Goal: Communication & Community: Answer question/provide support

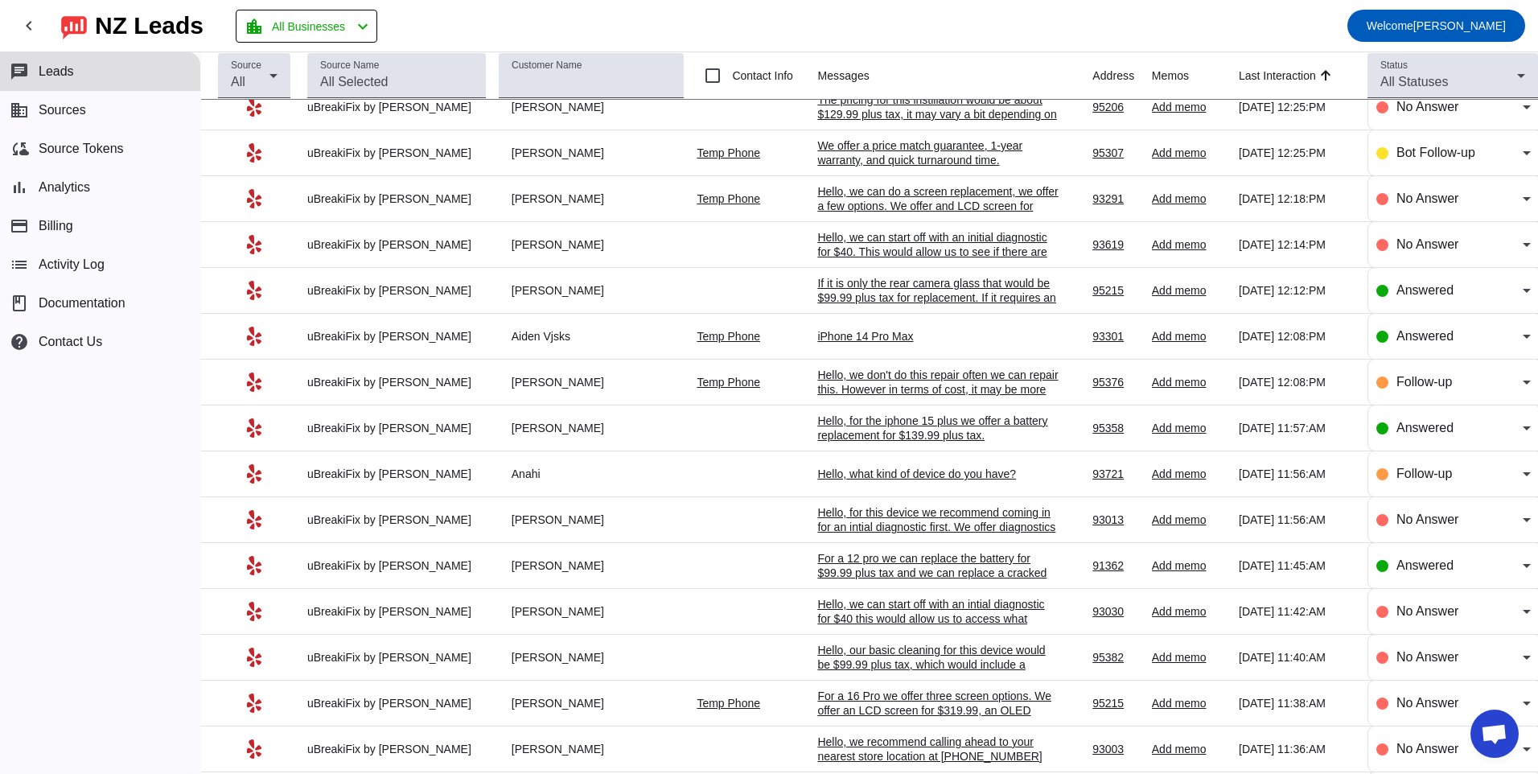
scroll to position [472, 0]
click at [822, 339] on div "iPhone 14 Pro Max" at bounding box center [937, 338] width 241 height 14
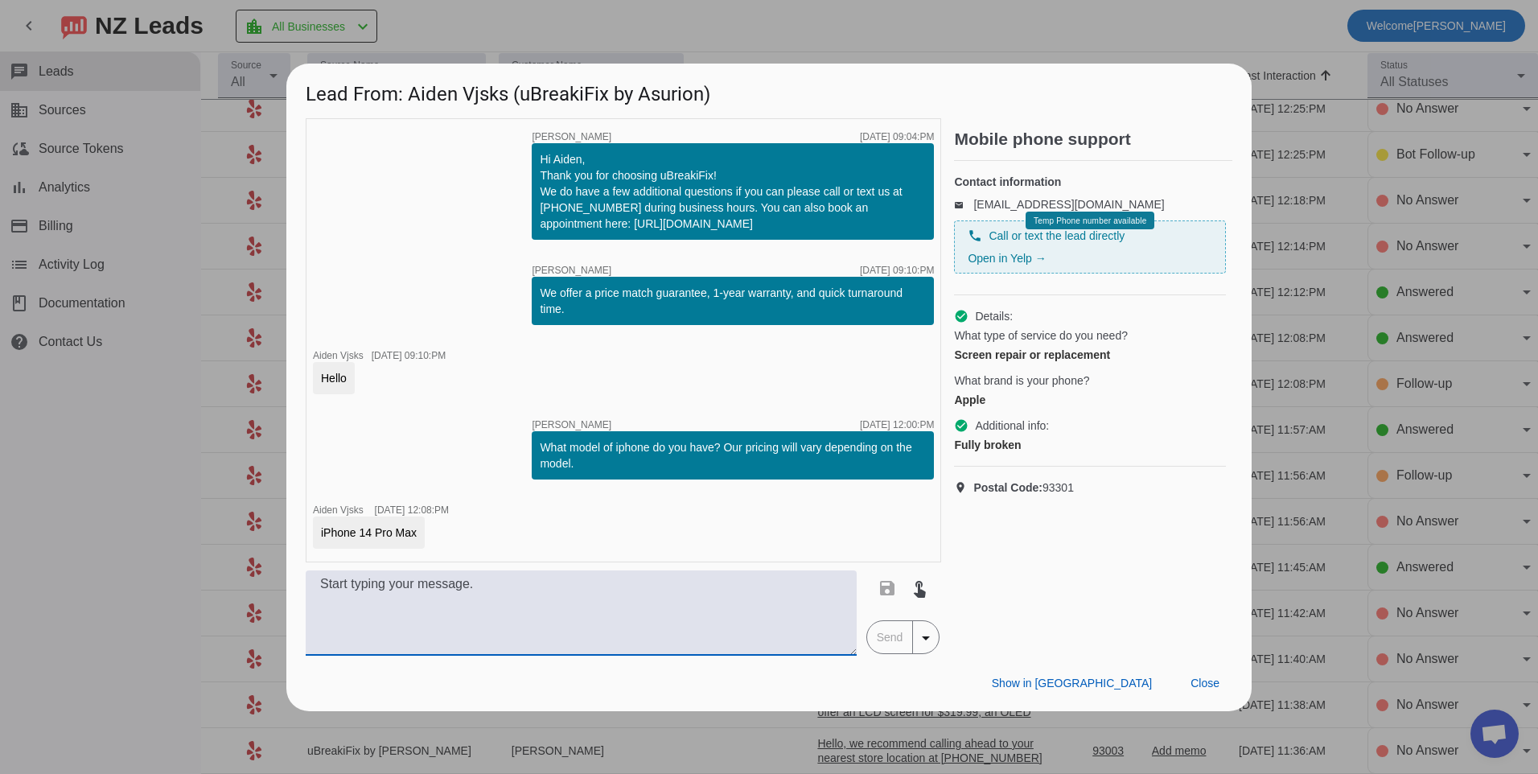
click at [463, 627] on textarea at bounding box center [581, 612] width 551 height 85
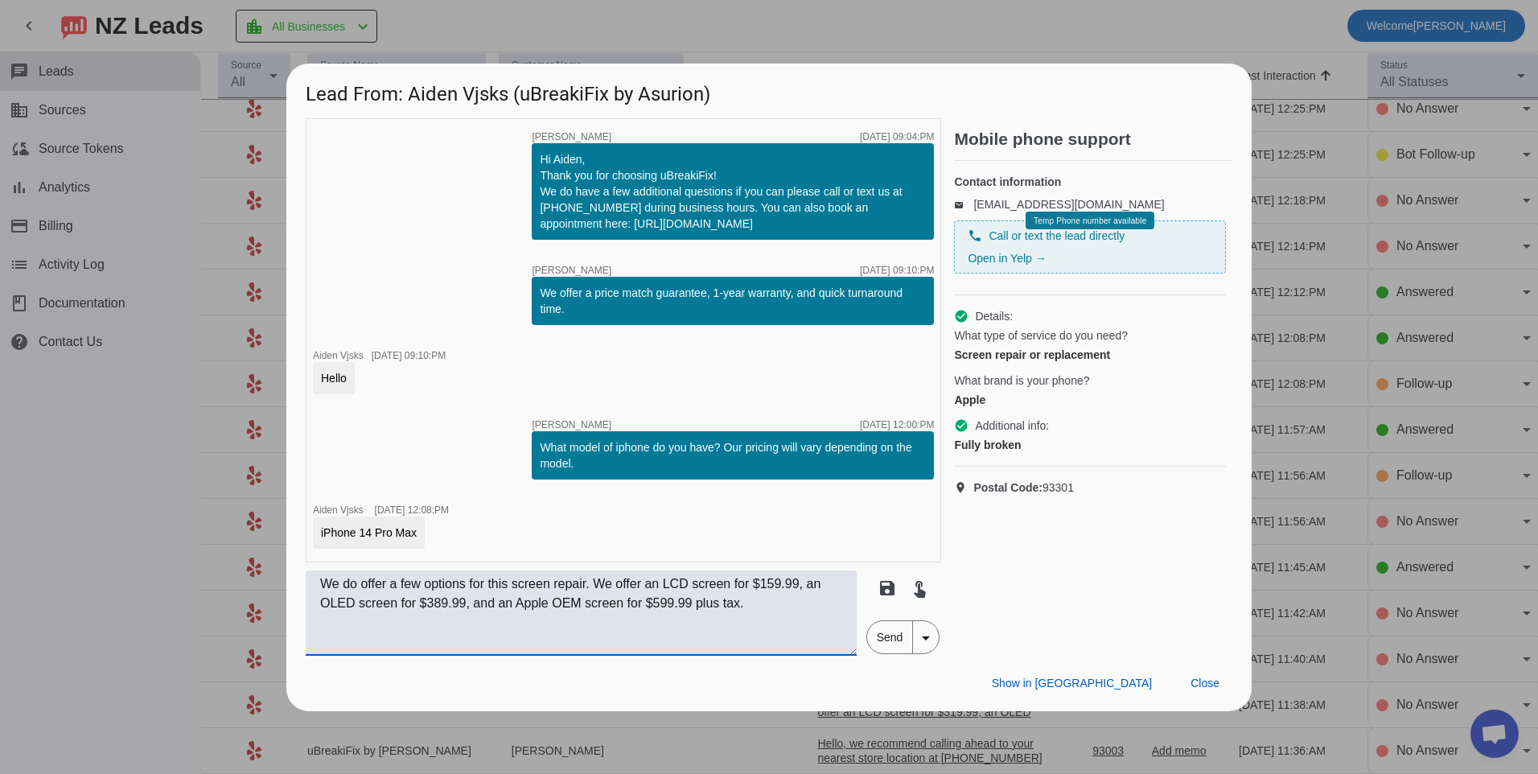
type textarea "We do offer a few options for this screen repair. We offer an LCD screen for $1…"
click at [876, 648] on span "Send" at bounding box center [890, 637] width 46 height 32
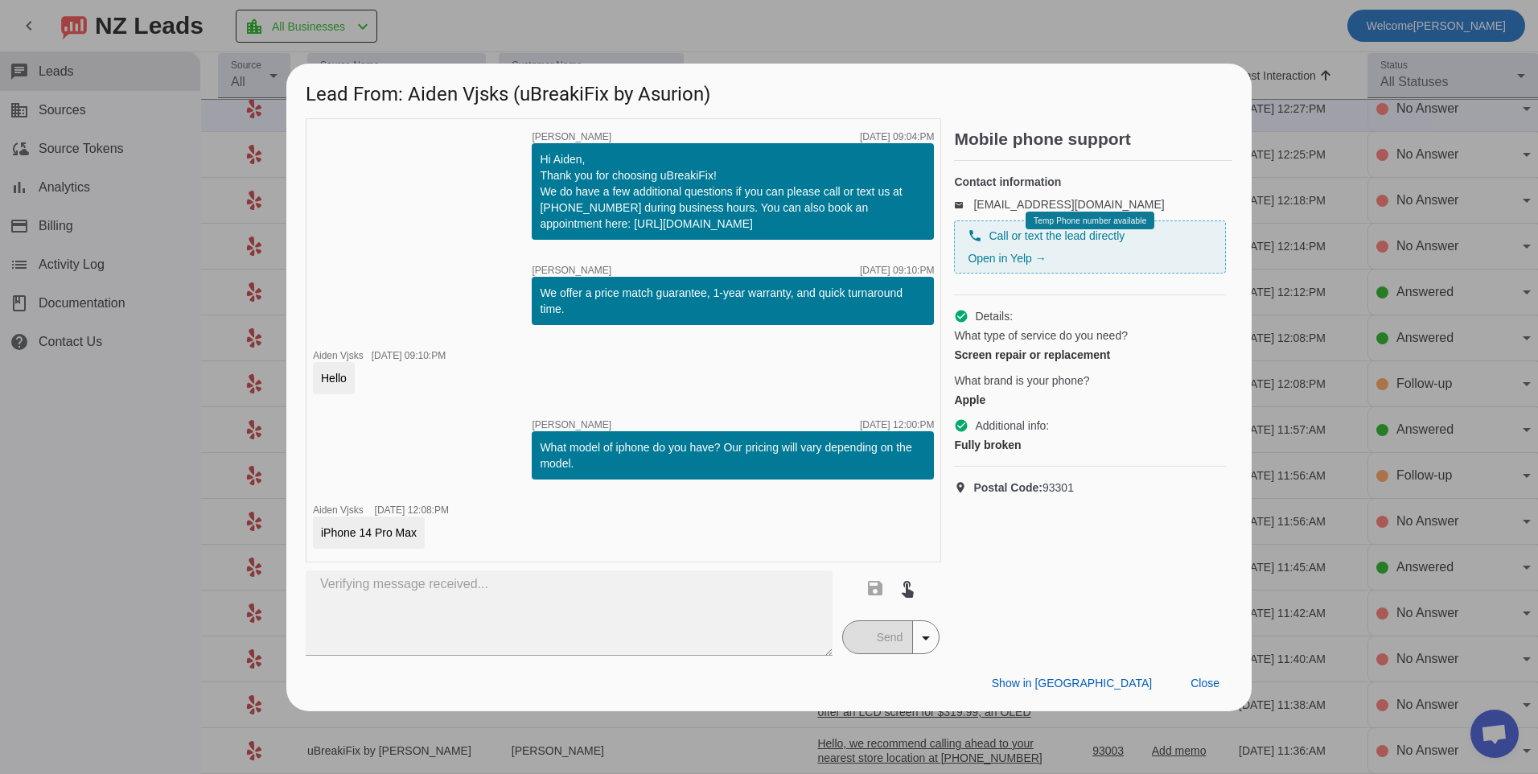
scroll to position [0, 0]
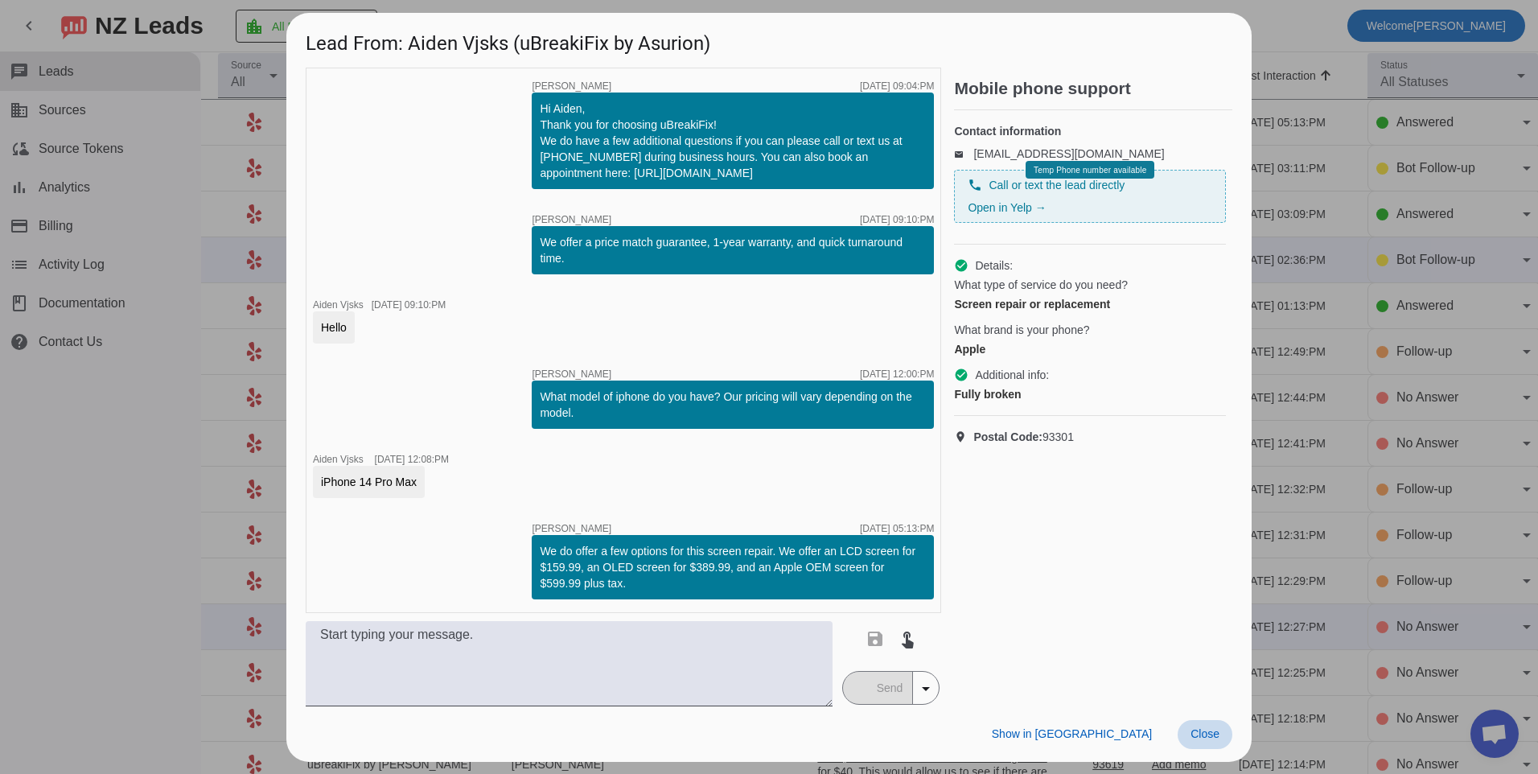
click at [1196, 739] on span "Close" at bounding box center [1205, 733] width 29 height 13
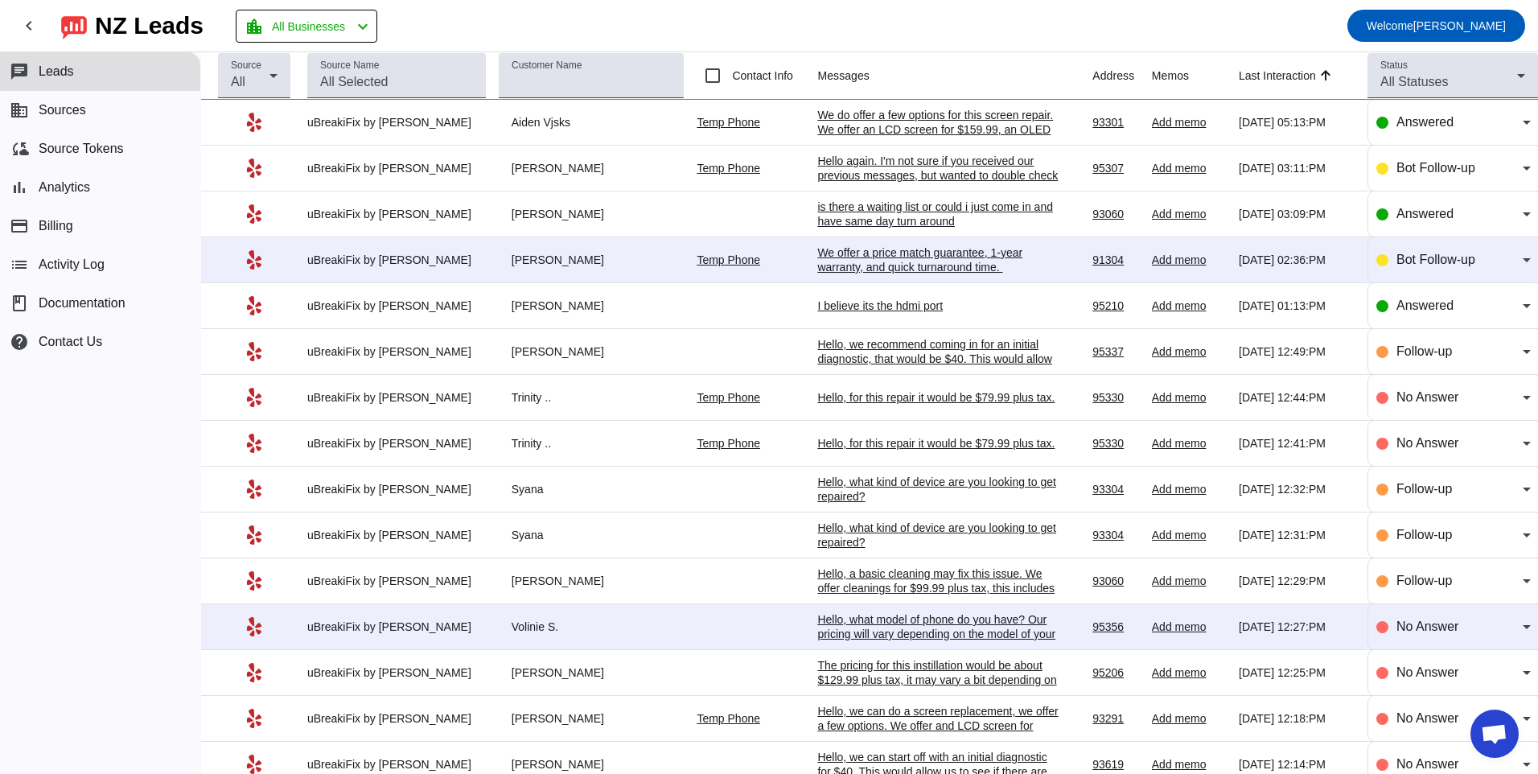
click at [862, 619] on div "Hello, what model of phone do you have? Our pricing will vary depending on the …" at bounding box center [937, 633] width 241 height 43
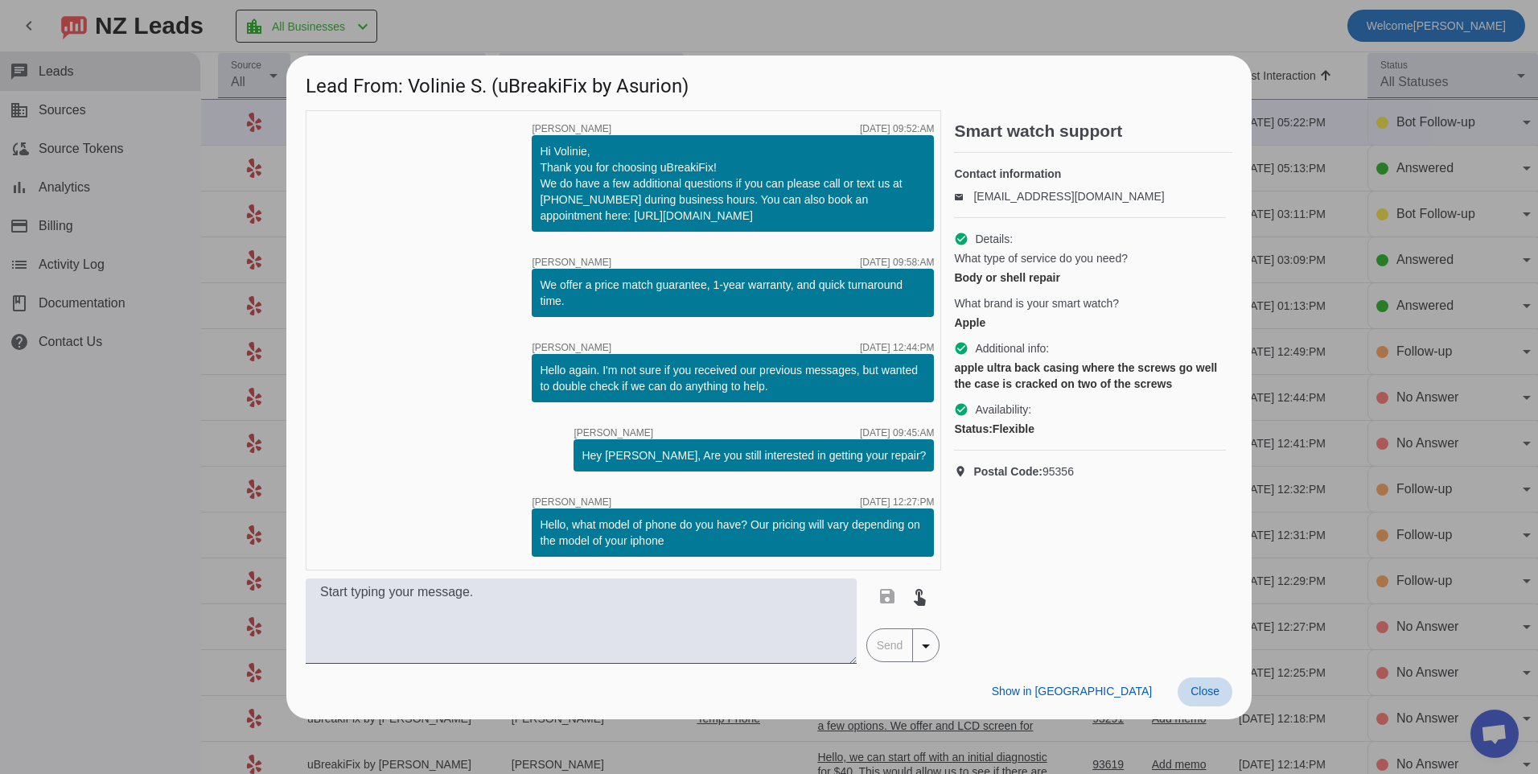
click at [1200, 697] on span "Close" at bounding box center [1205, 691] width 29 height 13
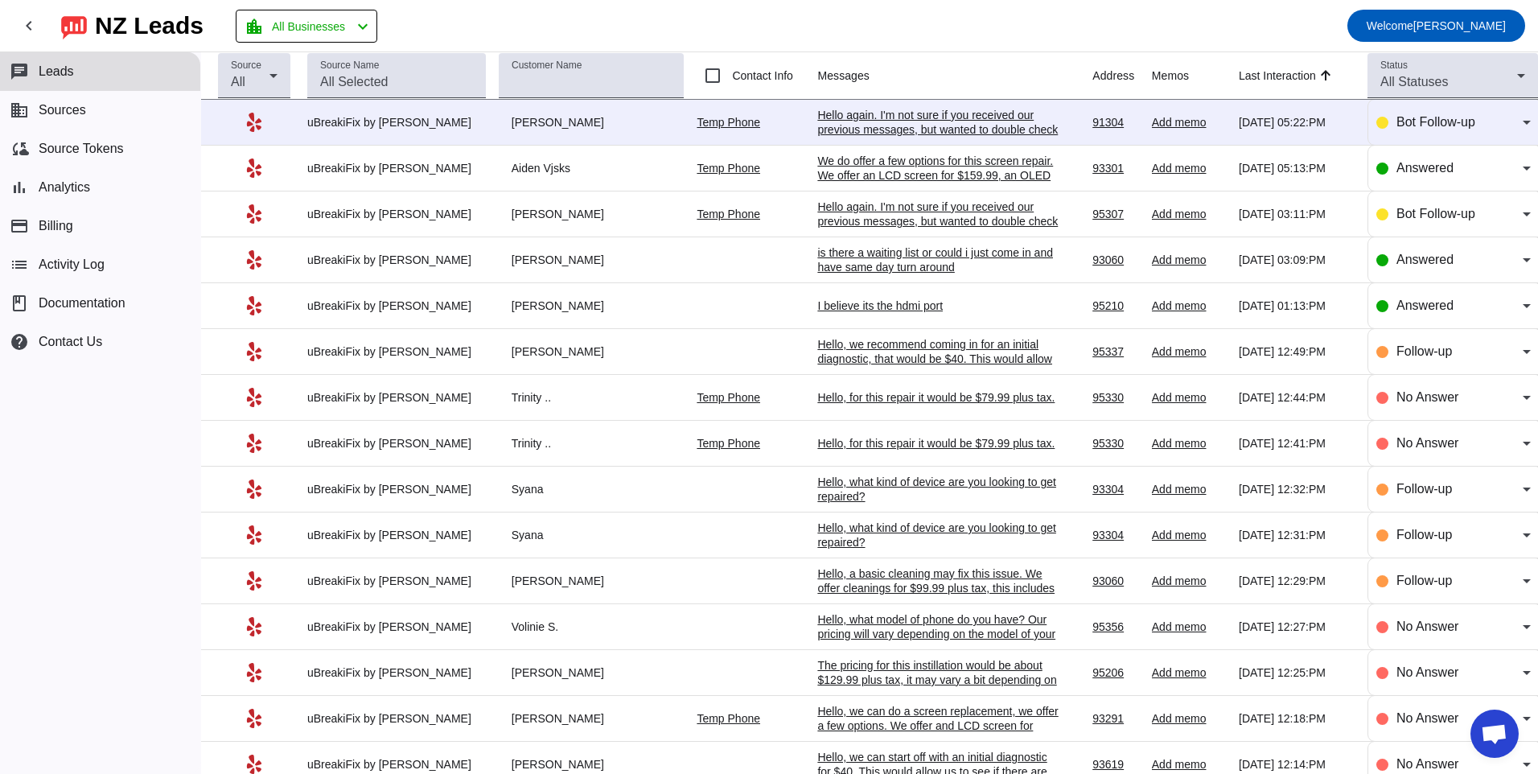
click at [868, 124] on div "Hello again. I'm not sure if you received our previous messages, but wanted to …" at bounding box center [937, 129] width 241 height 43
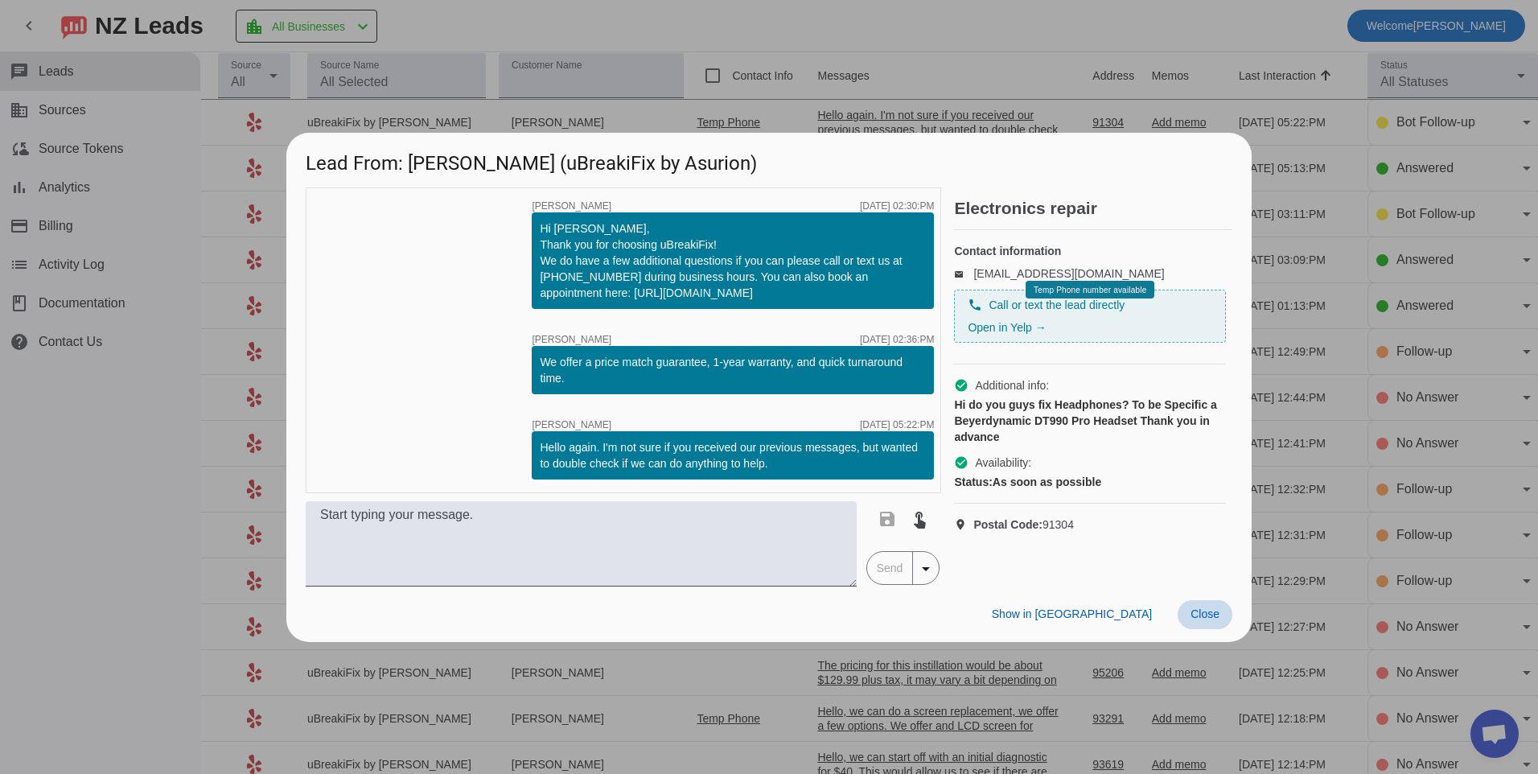
click at [1199, 605] on button "Close" at bounding box center [1205, 614] width 55 height 29
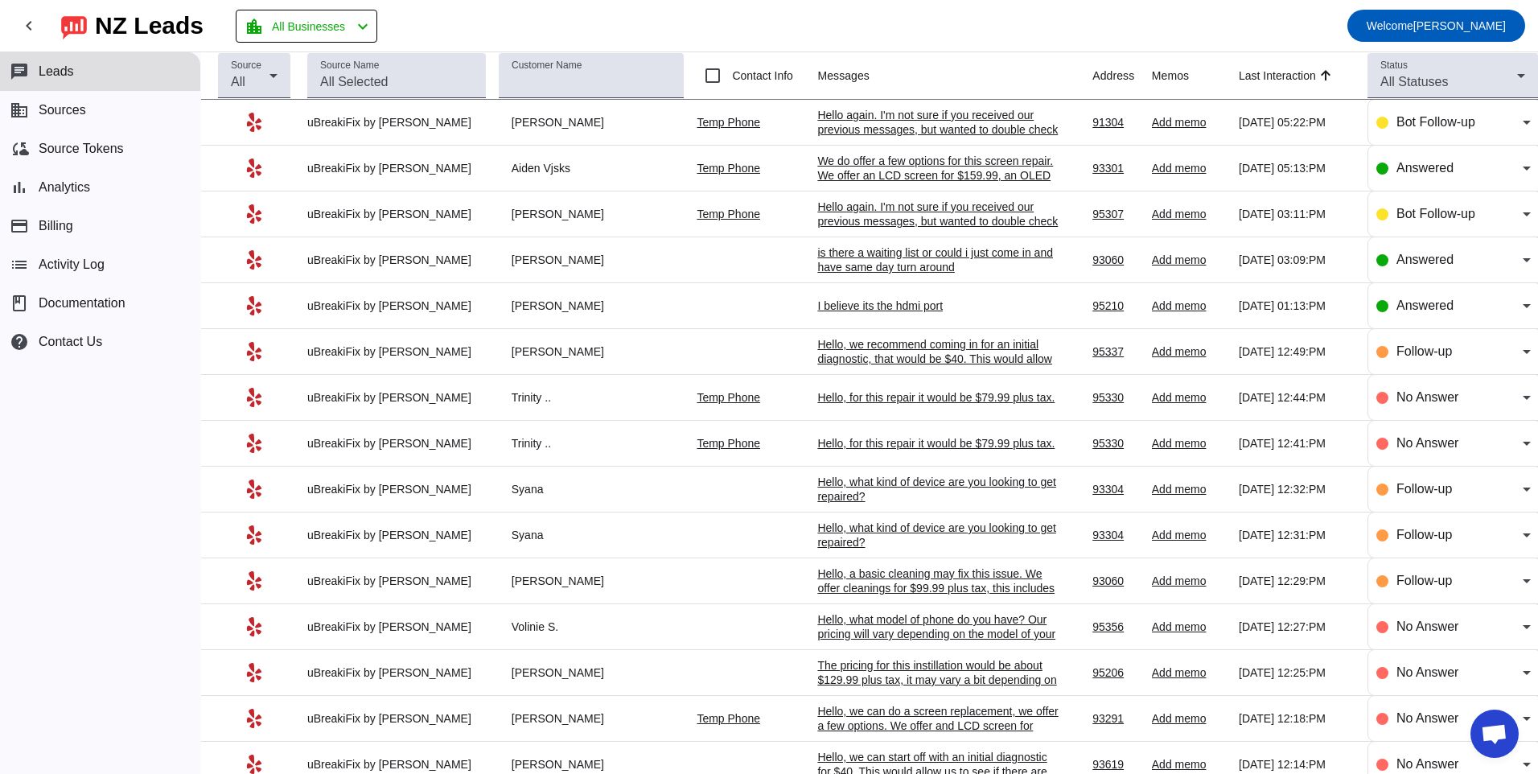
click at [939, 308] on div "I believe its the hdmi port" at bounding box center [937, 305] width 241 height 14
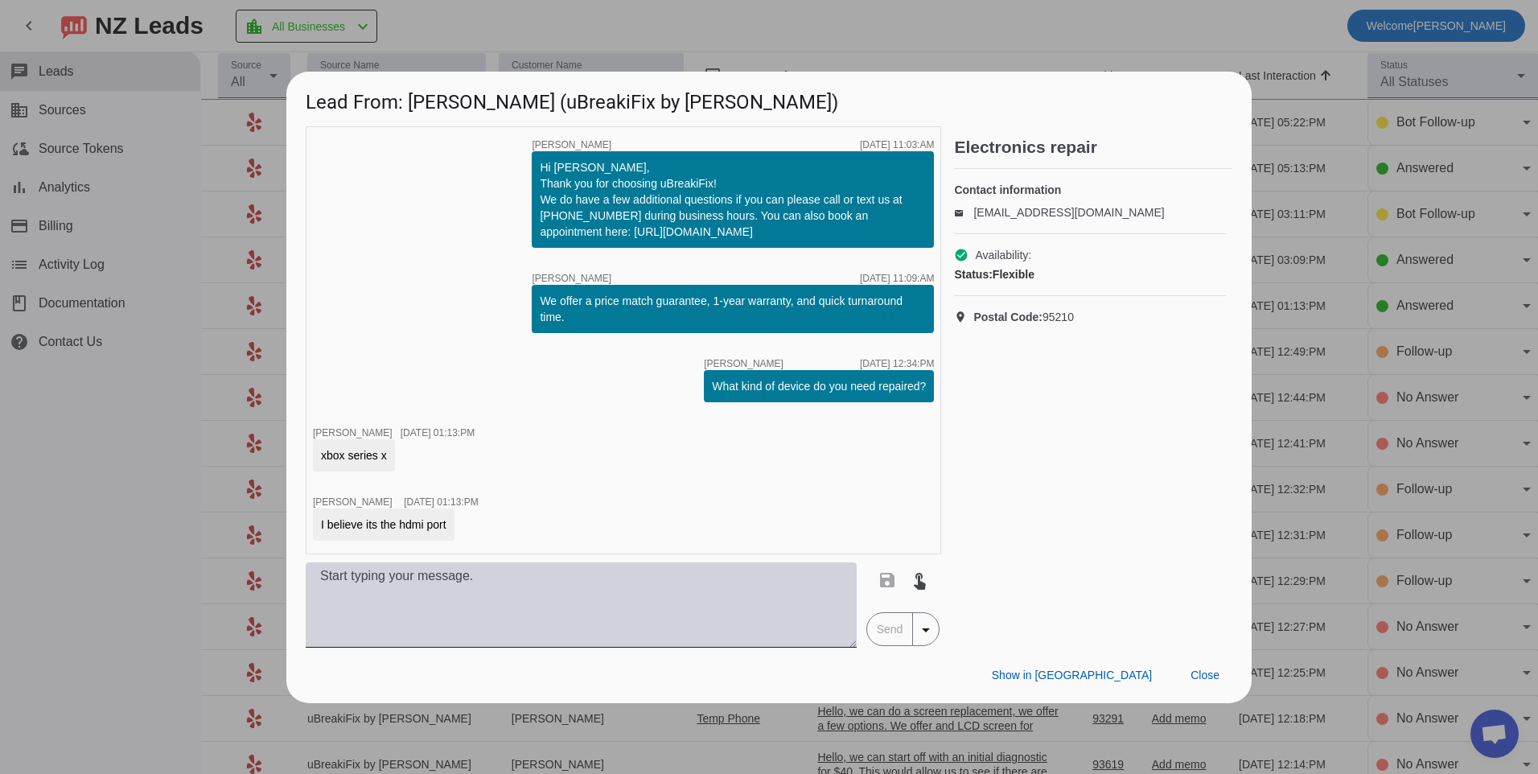
click at [517, 591] on textarea at bounding box center [581, 604] width 551 height 85
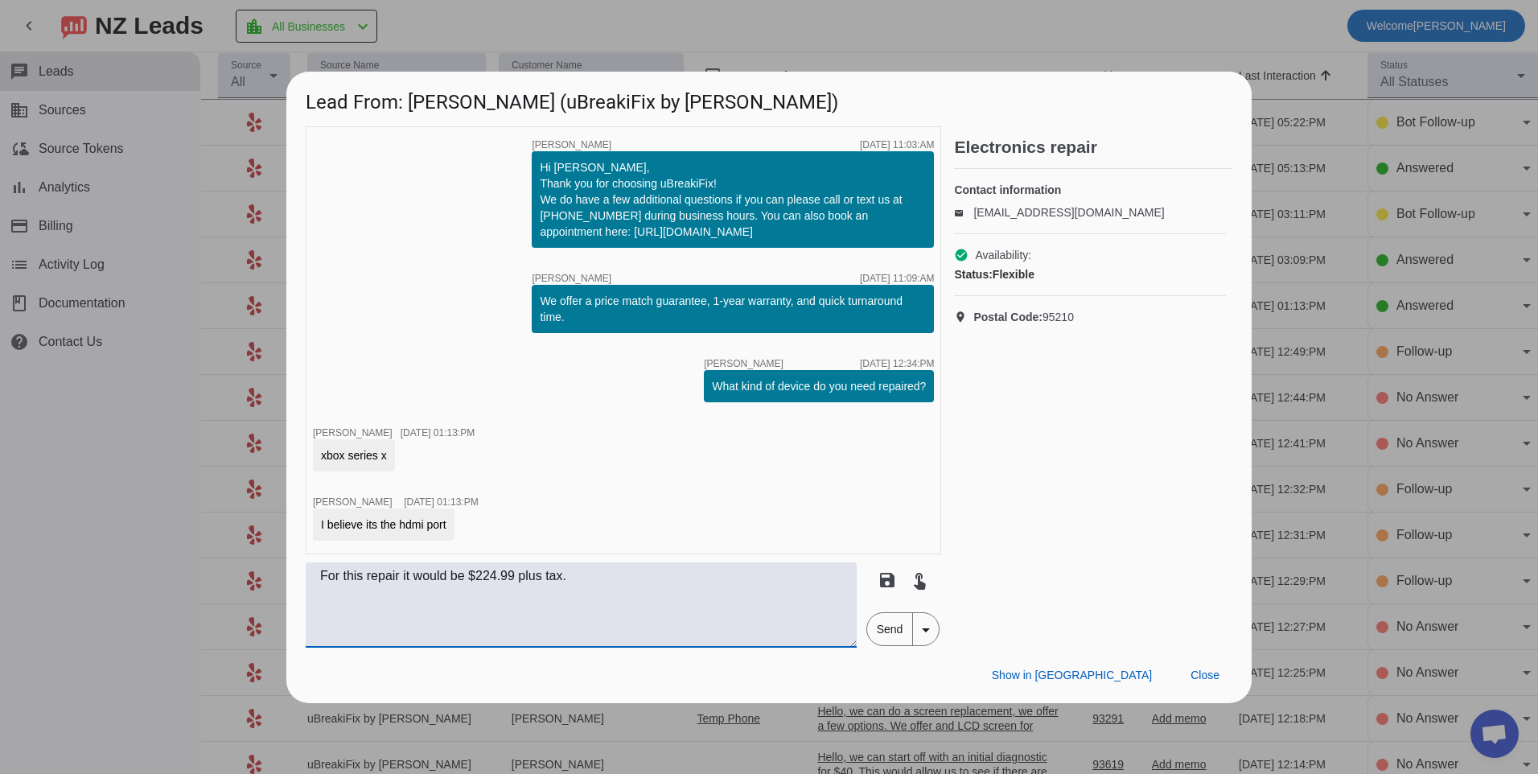
type textarea "For this repair it would be $224.99 plus tax."
click at [871, 636] on span "Send" at bounding box center [890, 629] width 46 height 32
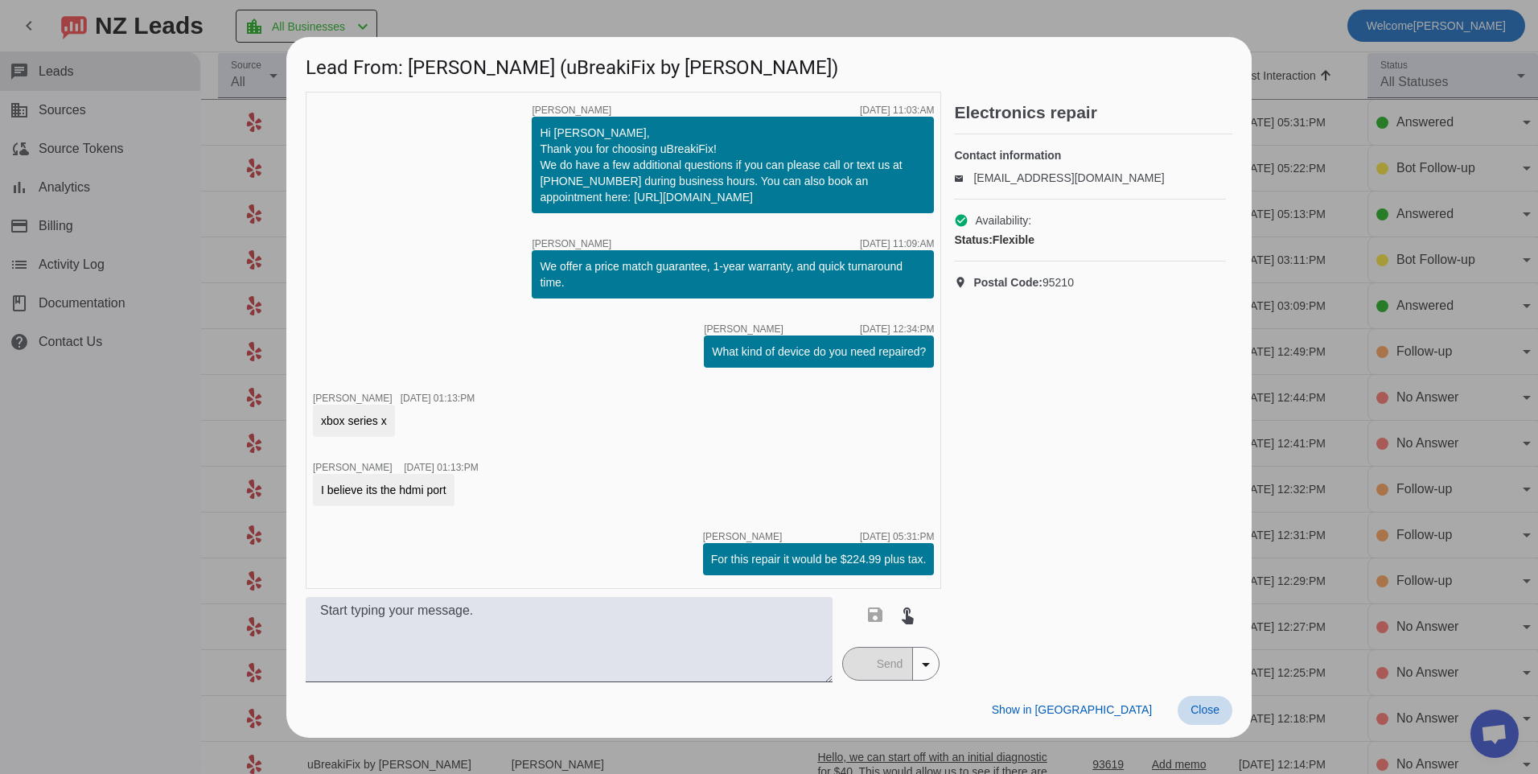
click at [1203, 716] on span "Close" at bounding box center [1205, 709] width 29 height 13
